Goal: Transaction & Acquisition: Book appointment/travel/reservation

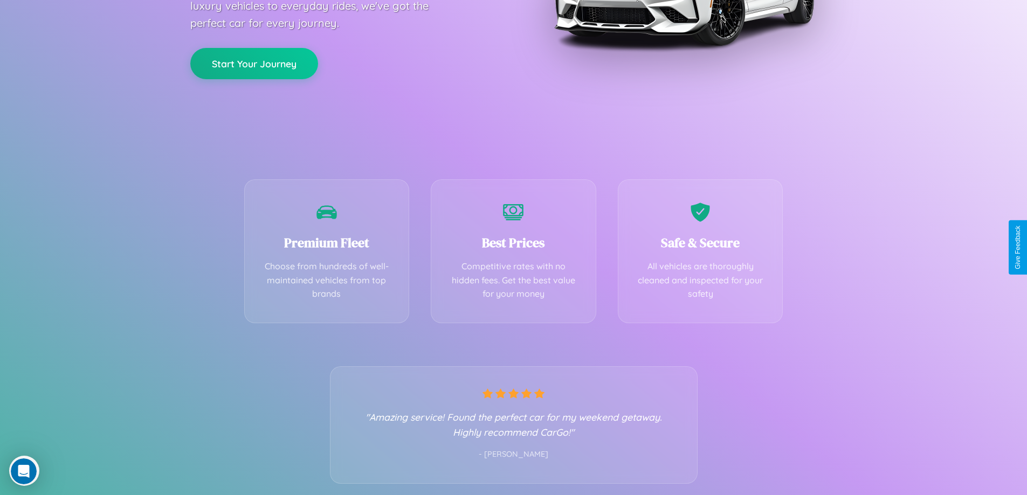
scroll to position [212, 0]
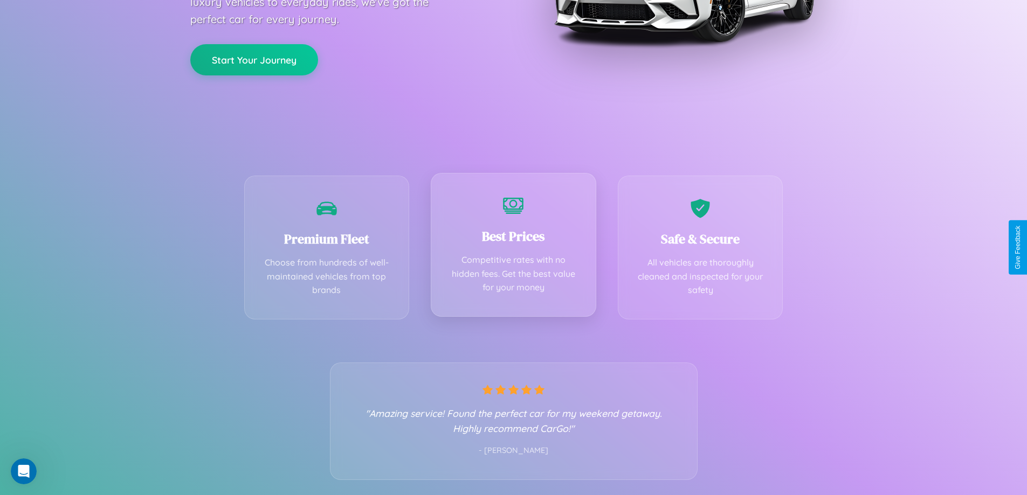
click at [513, 247] on div "Best Prices Competitive rates with no hidden fees. Get the best value for your …" at bounding box center [514, 245] width 166 height 144
click at [254, 59] on button "Start Your Journey" at bounding box center [254, 58] width 128 height 31
click at [254, 58] on button "Start Your Journey" at bounding box center [254, 58] width 128 height 31
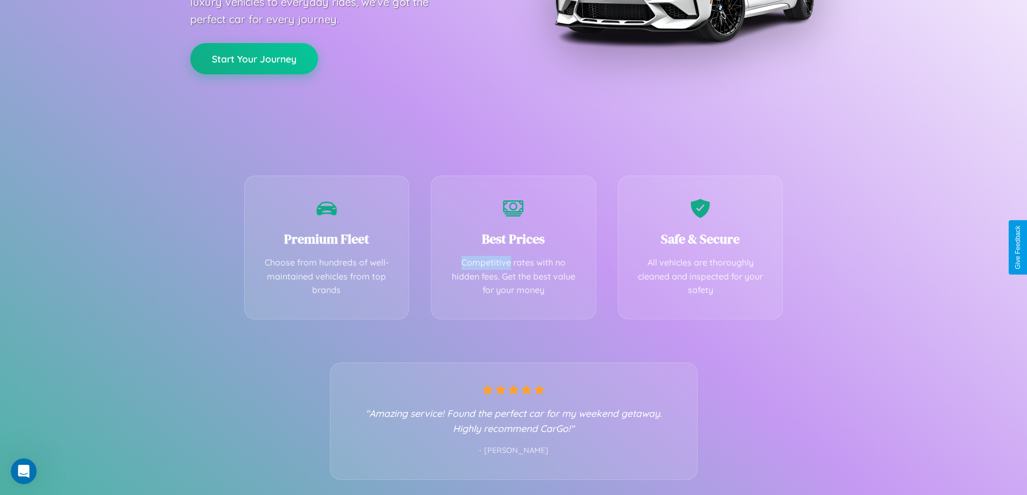
click at [254, 58] on button "Start Your Journey" at bounding box center [254, 58] width 128 height 31
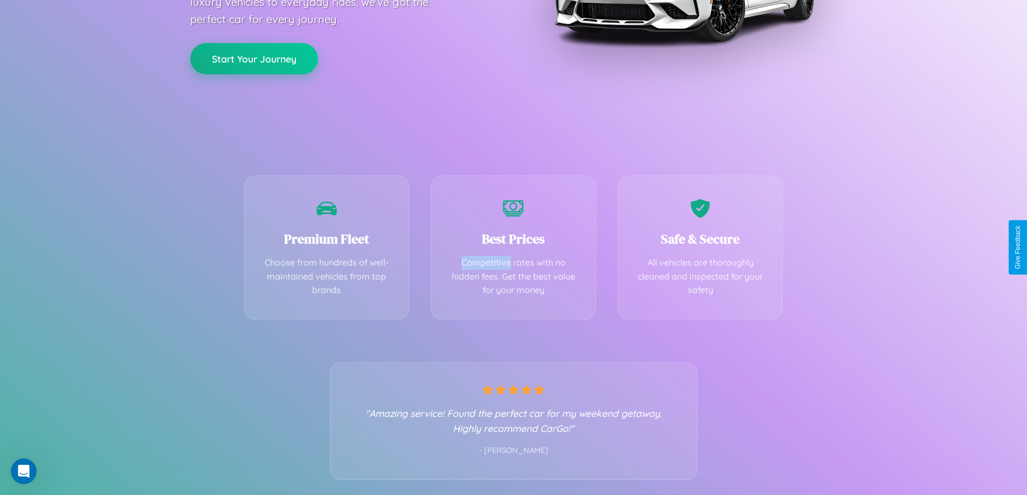
click at [254, 58] on button "Start Your Journey" at bounding box center [254, 58] width 128 height 31
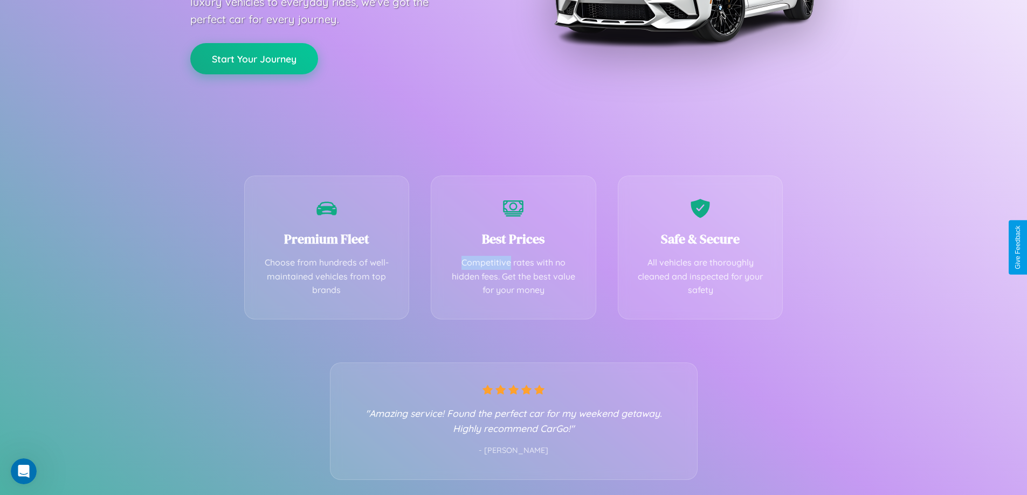
click at [254, 58] on button "Start Your Journey" at bounding box center [254, 58] width 128 height 31
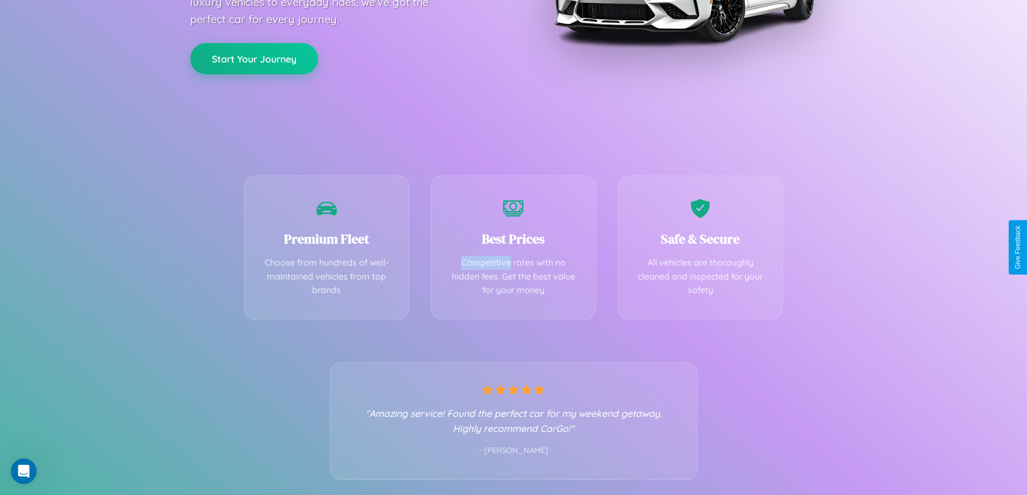
click at [254, 58] on button "Start Your Journey" at bounding box center [254, 58] width 128 height 31
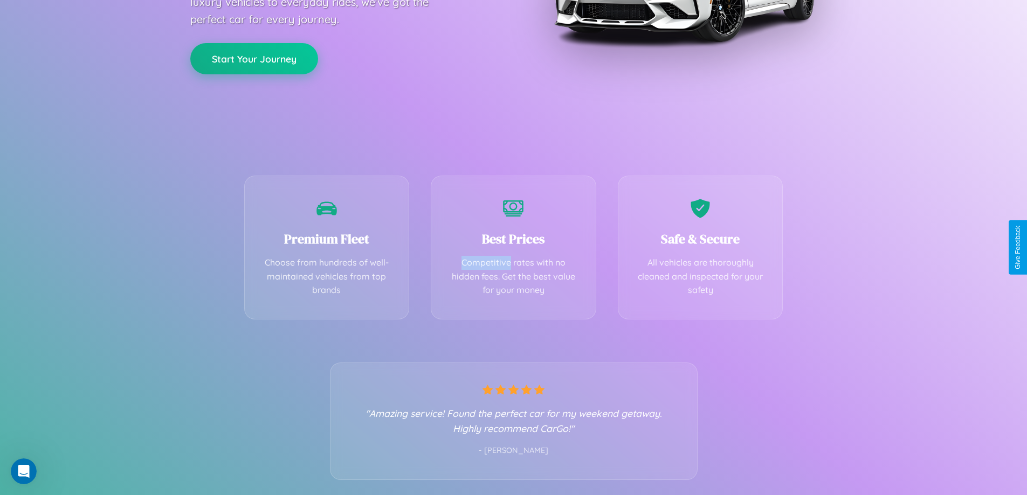
click at [254, 58] on button "Start Your Journey" at bounding box center [254, 58] width 128 height 31
